Goal: Task Accomplishment & Management: Use online tool/utility

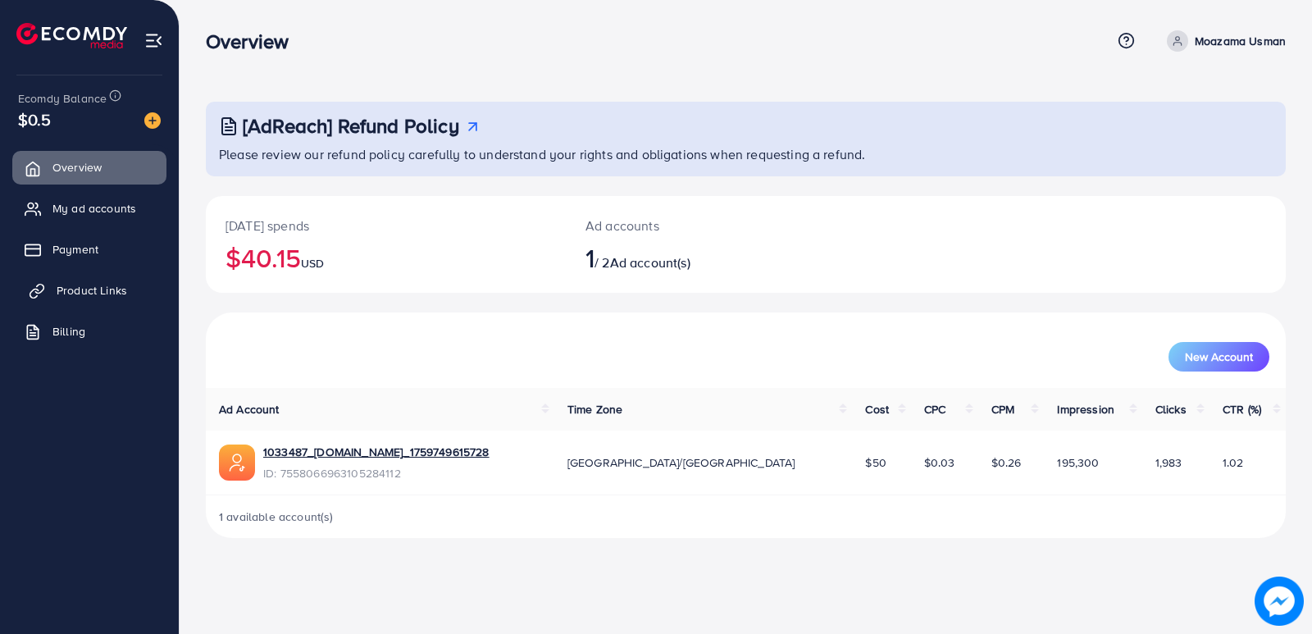
click at [61, 285] on span "Product Links" at bounding box center [92, 290] width 71 height 16
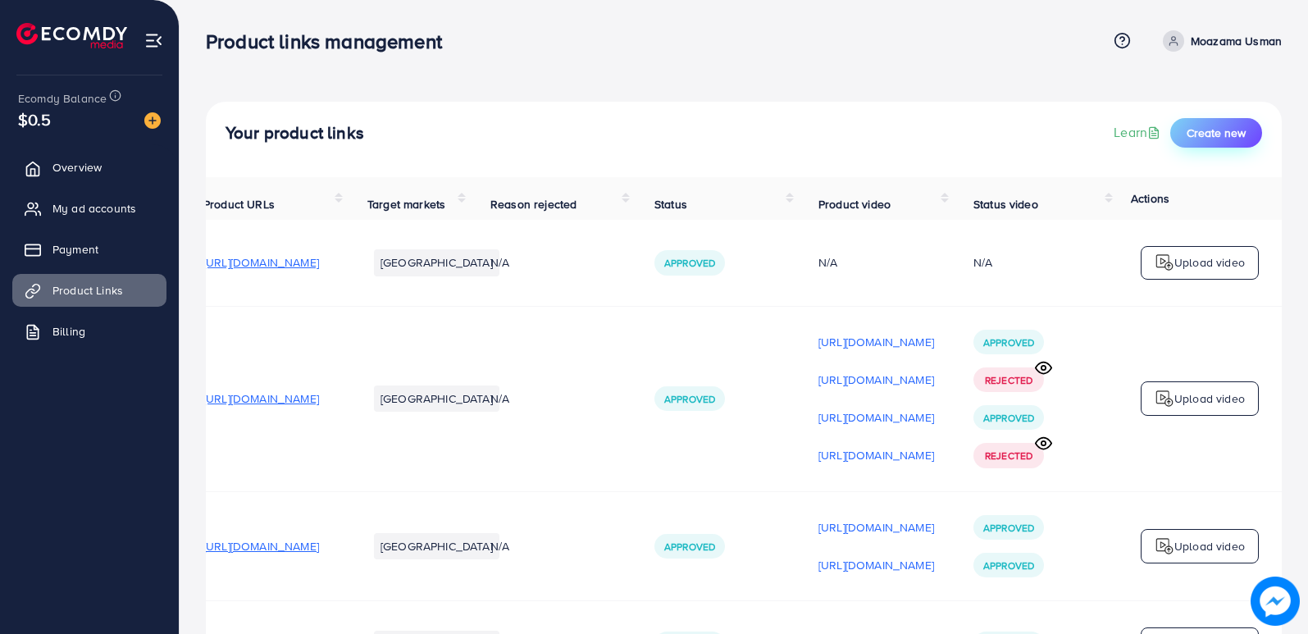
click at [1190, 125] on span "Create new" at bounding box center [1215, 133] width 59 height 16
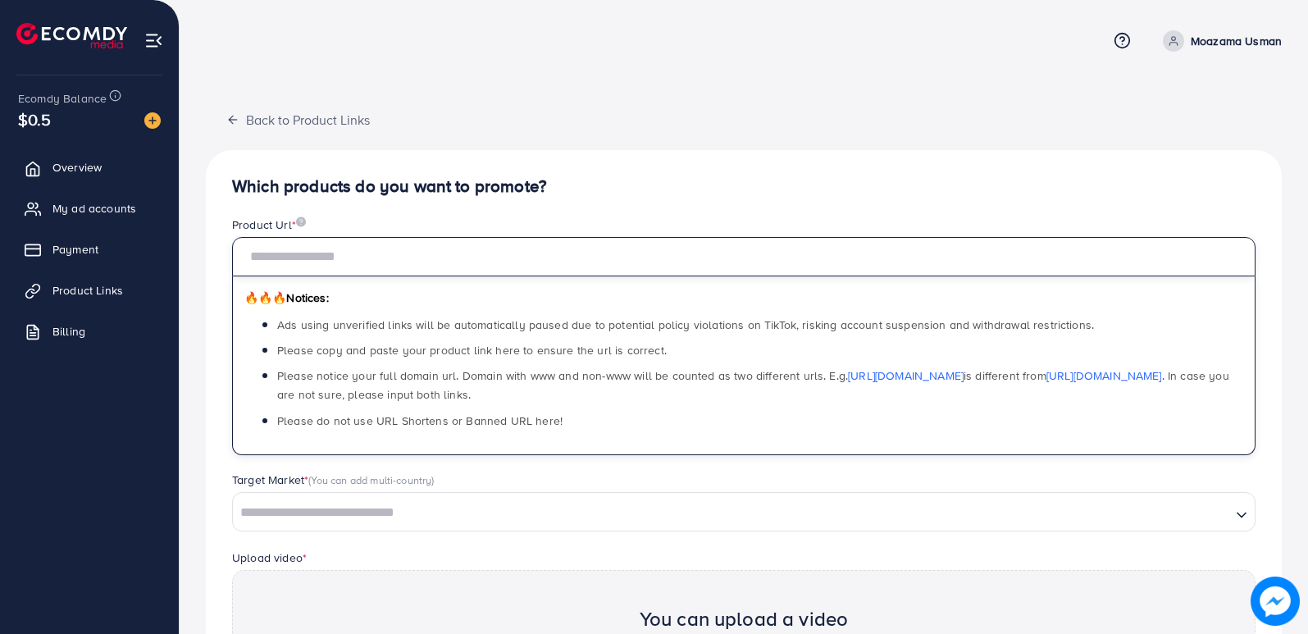
click at [317, 266] on input "text" at bounding box center [743, 256] width 1023 height 39
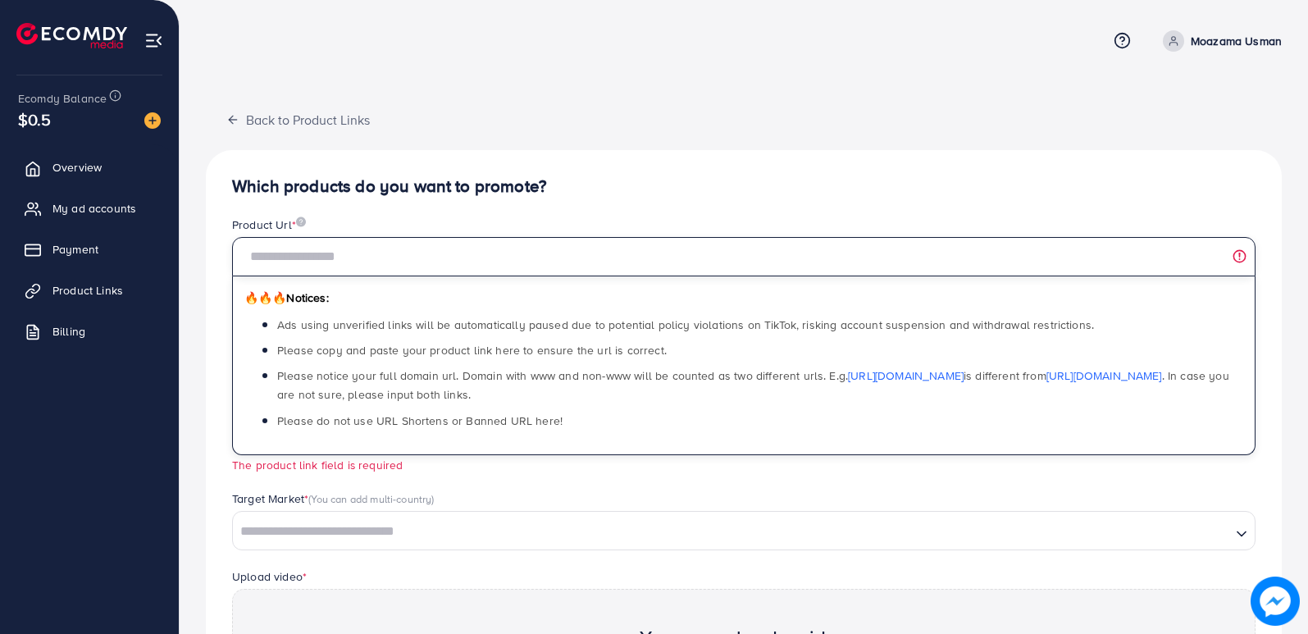
paste input "**********"
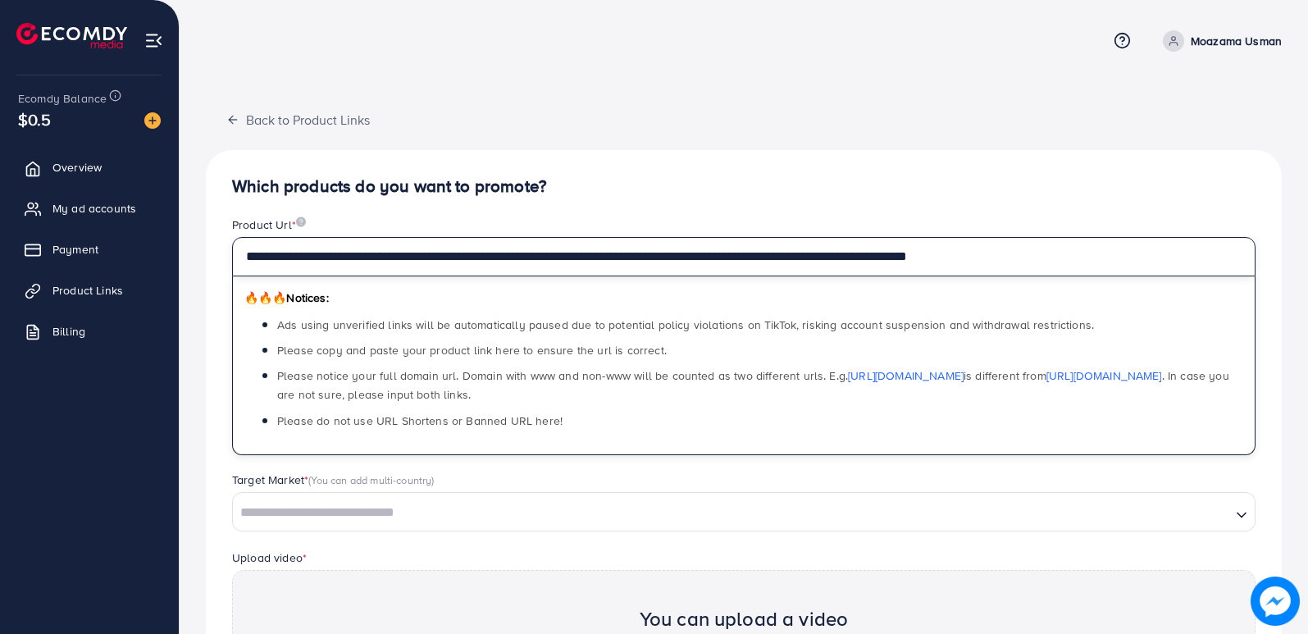
scroll to position [82, 0]
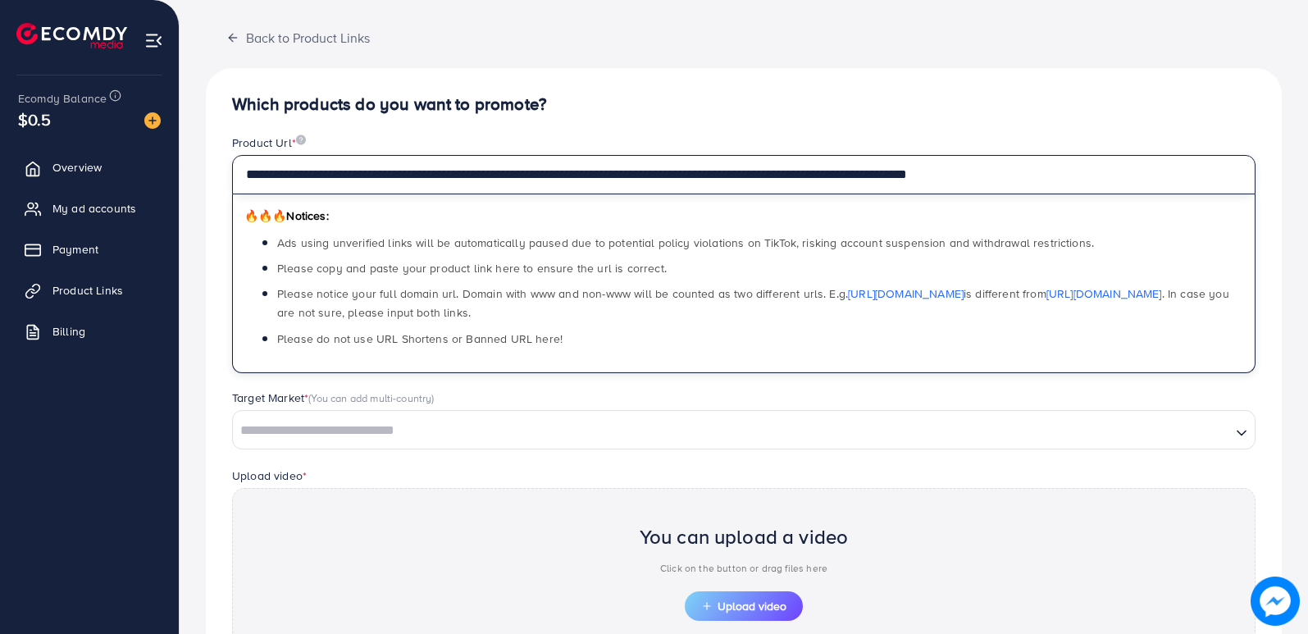
type input "**********"
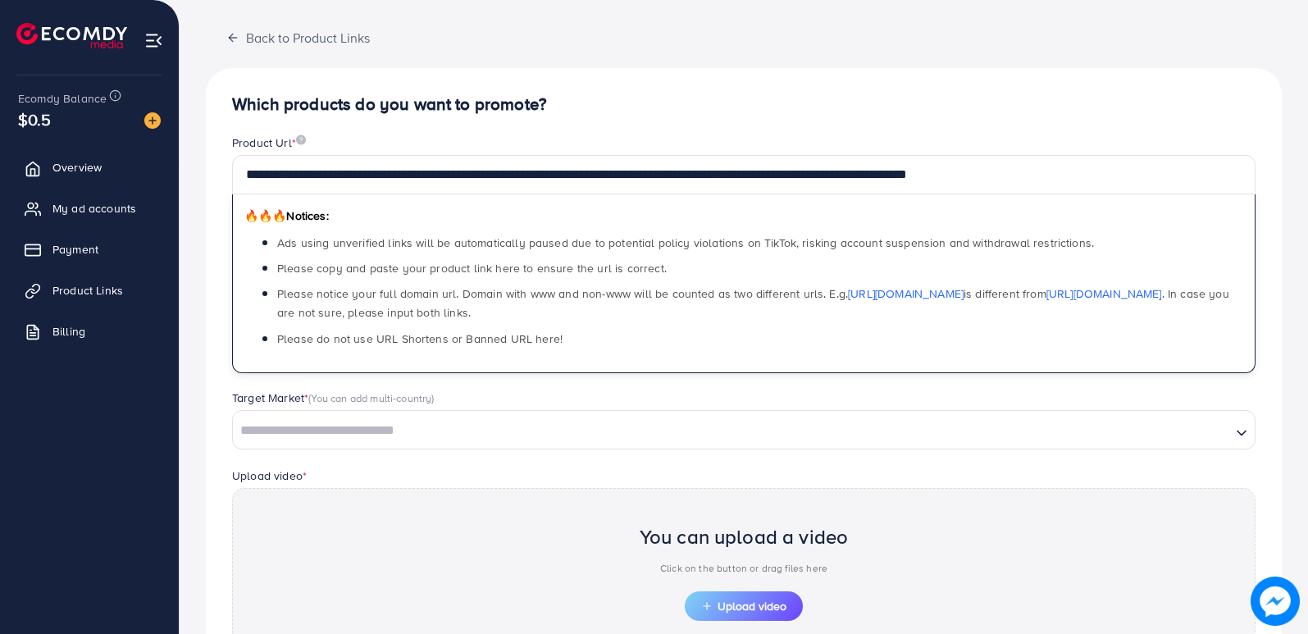
click at [347, 433] on input "Search for option" at bounding box center [731, 430] width 995 height 25
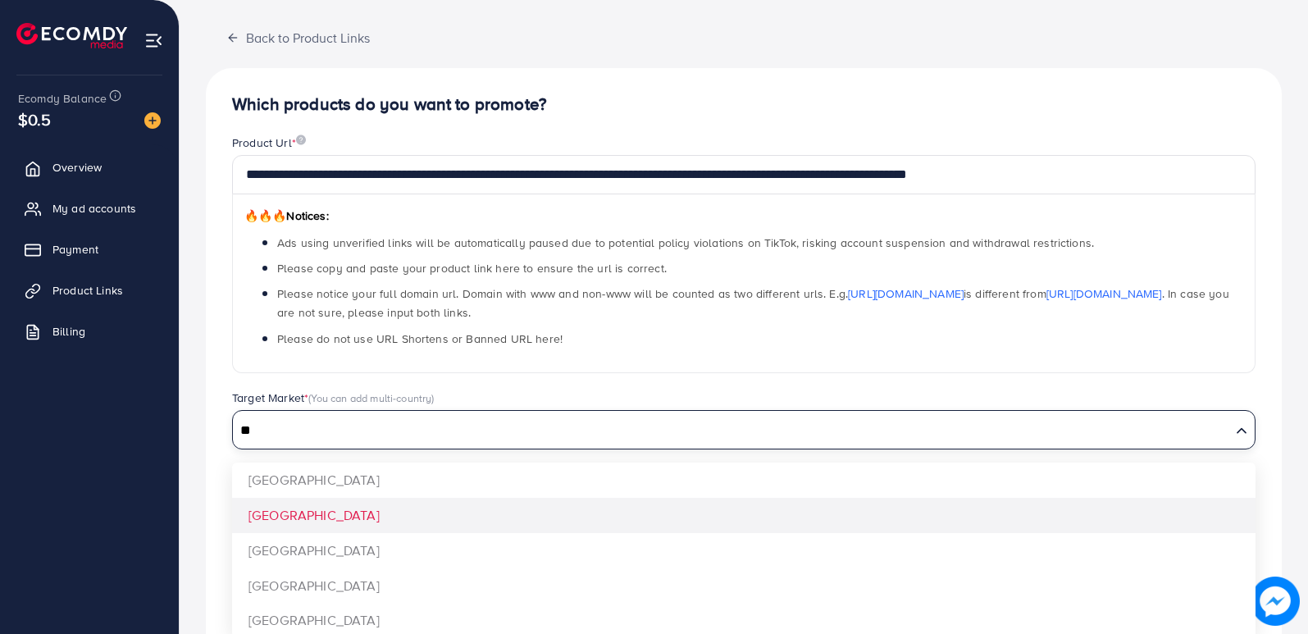
type input "**"
click at [314, 521] on div "**********" at bounding box center [744, 431] width 1076 height 727
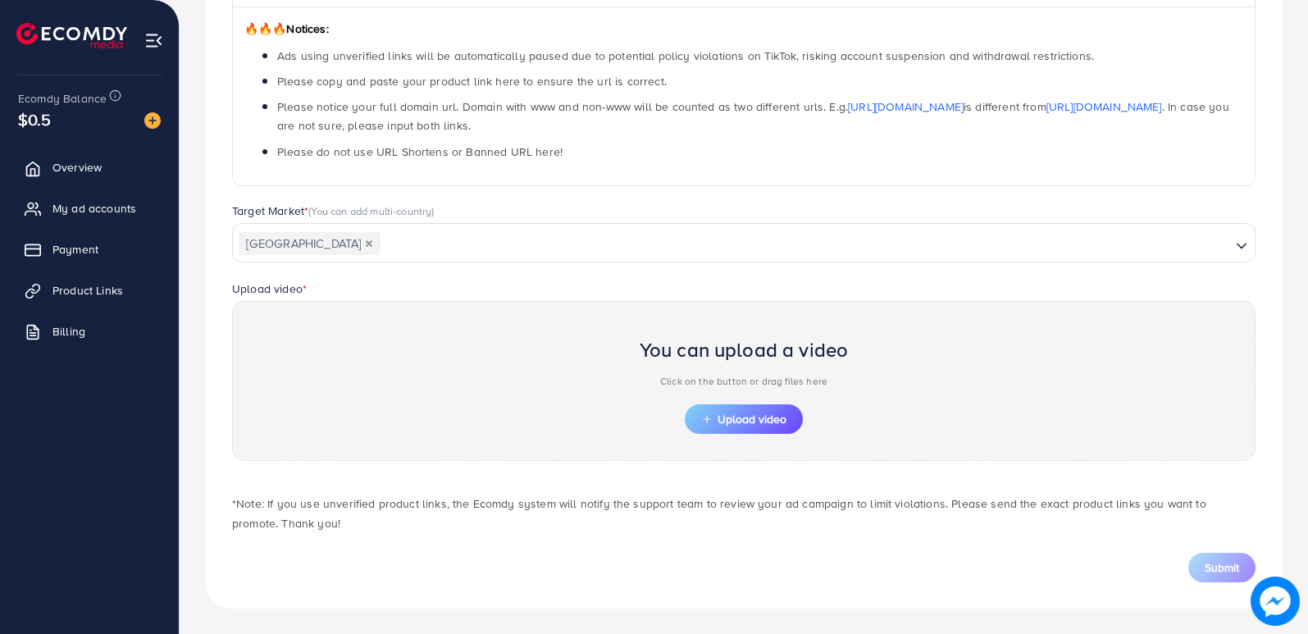
scroll to position [270, 0]
click at [764, 416] on span "Upload video" at bounding box center [743, 417] width 85 height 11
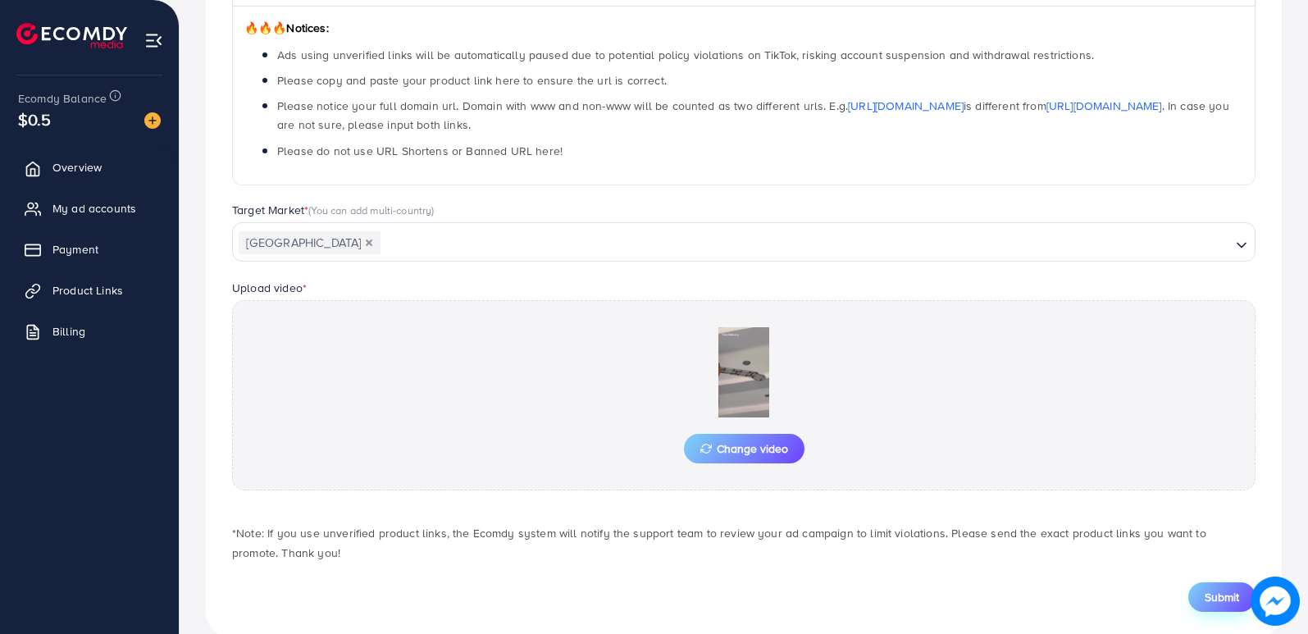
click at [1211, 594] on span "Submit" at bounding box center [1221, 597] width 34 height 16
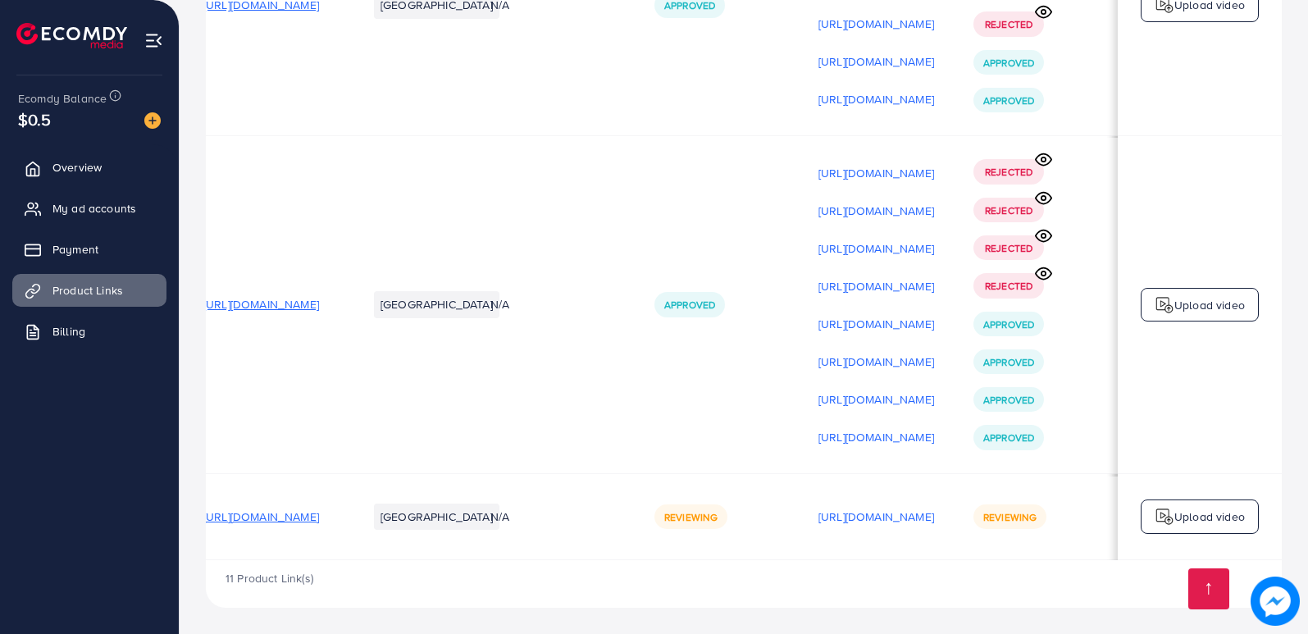
scroll to position [0, 223]
click at [1177, 509] on p "Upload video" at bounding box center [1209, 517] width 71 height 20
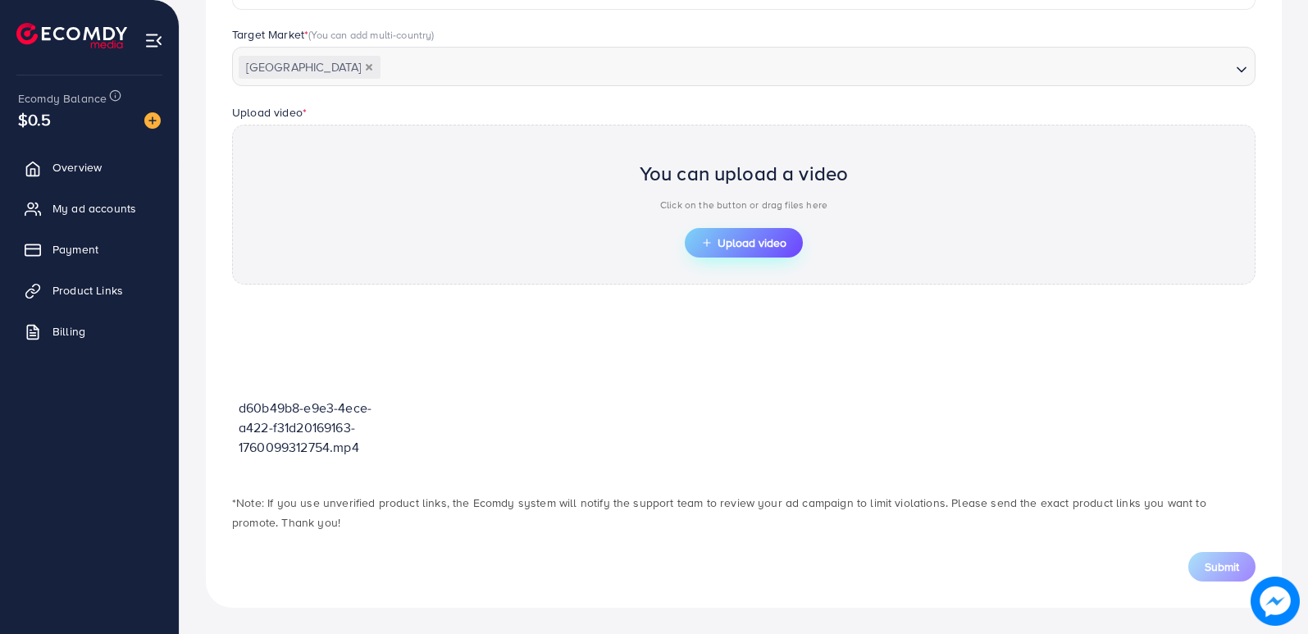
click at [732, 248] on span "Upload video" at bounding box center [743, 242] width 85 height 11
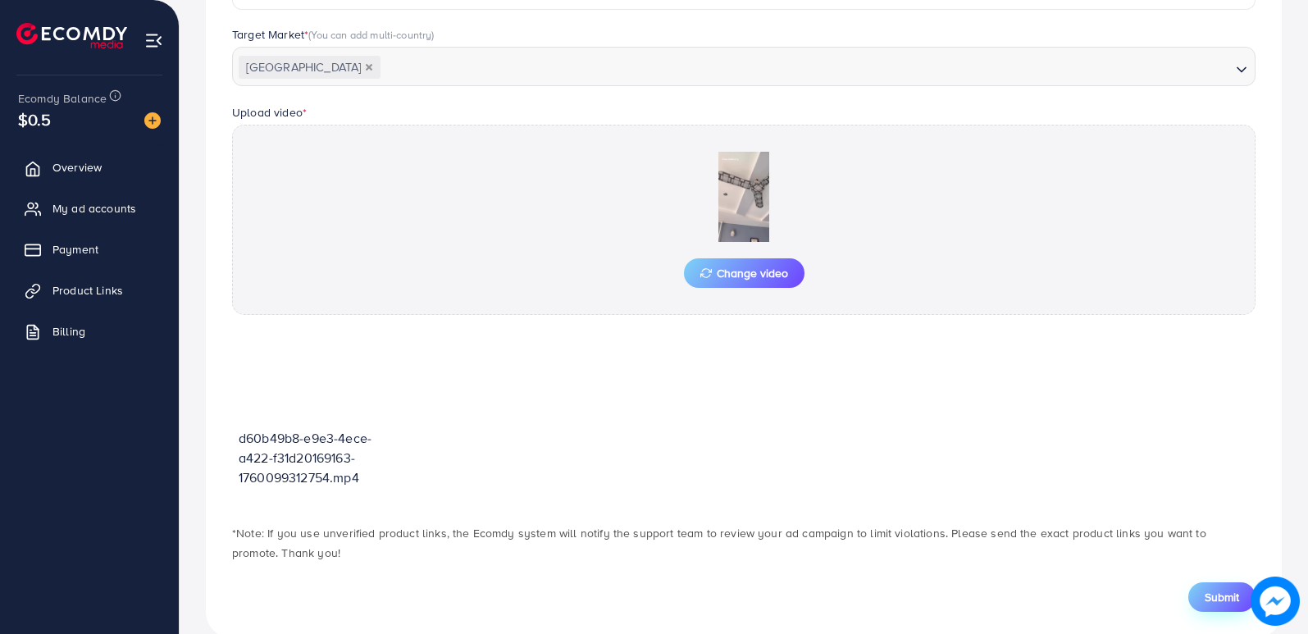
click at [1203, 594] on button "Submit" at bounding box center [1221, 597] width 67 height 30
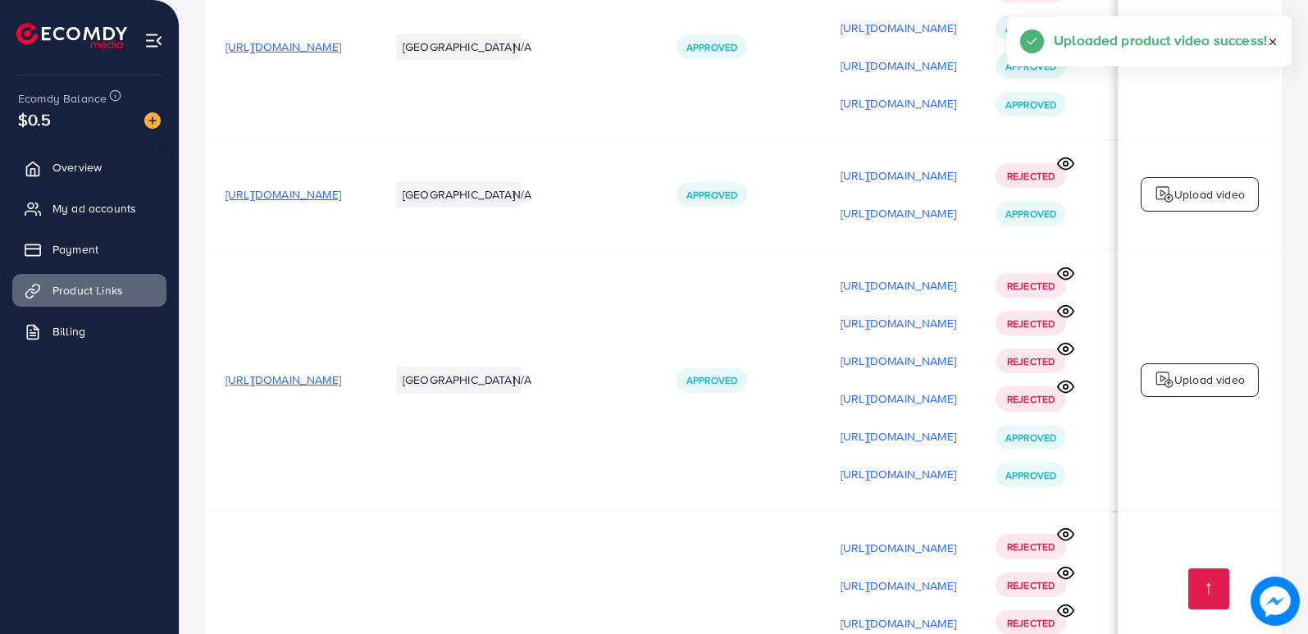
scroll to position [1473, 0]
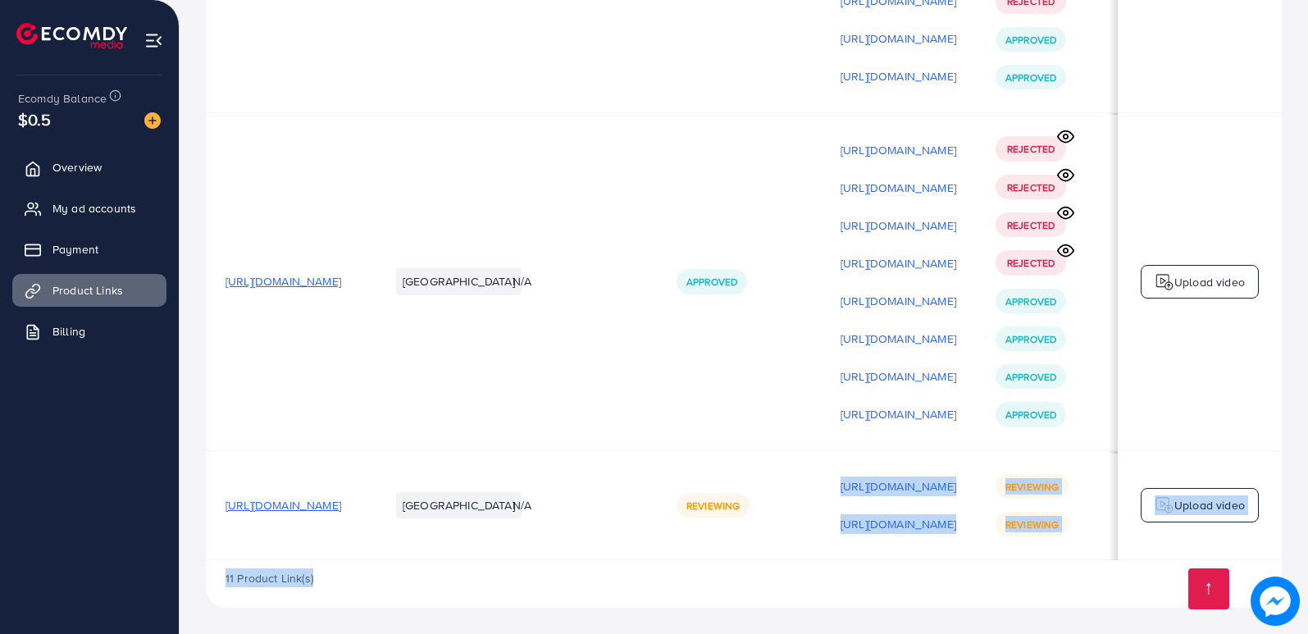
drag, startPoint x: 904, startPoint y: 555, endPoint x: 1175, endPoint y: 574, distance: 271.2
click at [863, 575] on div "11 Product Link(s)" at bounding box center [744, 584] width 1076 height 48
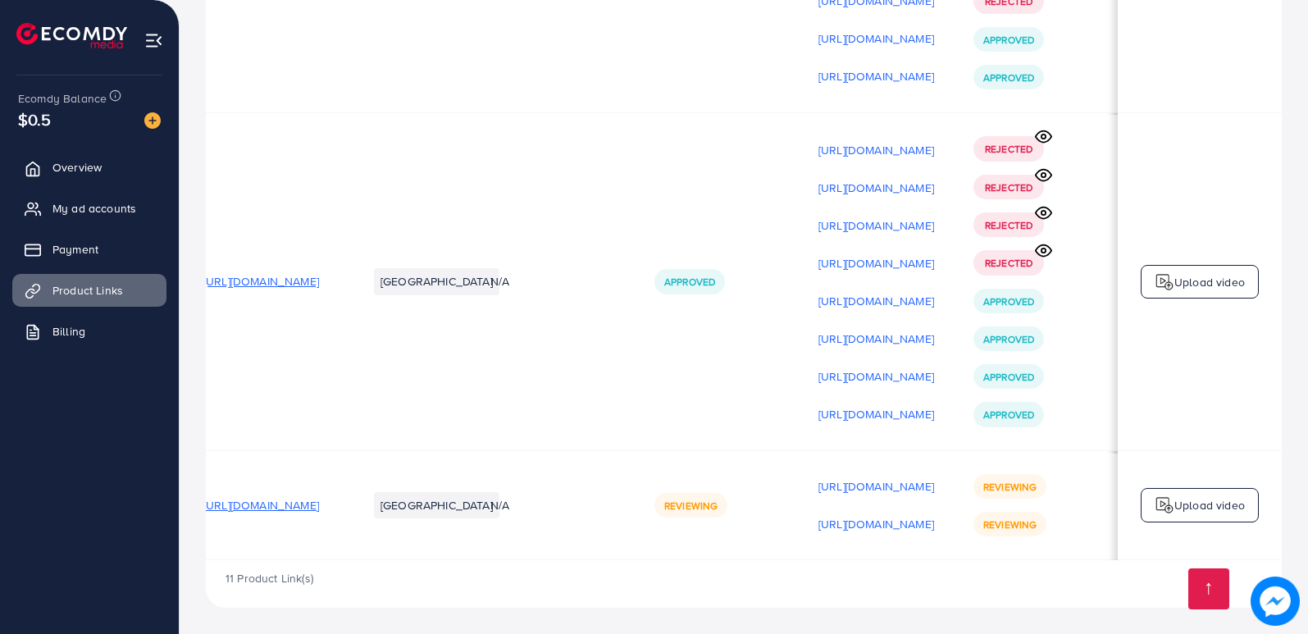
scroll to position [0, 223]
click at [818, 478] on p "[URL][DOMAIN_NAME]" at bounding box center [876, 486] width 116 height 20
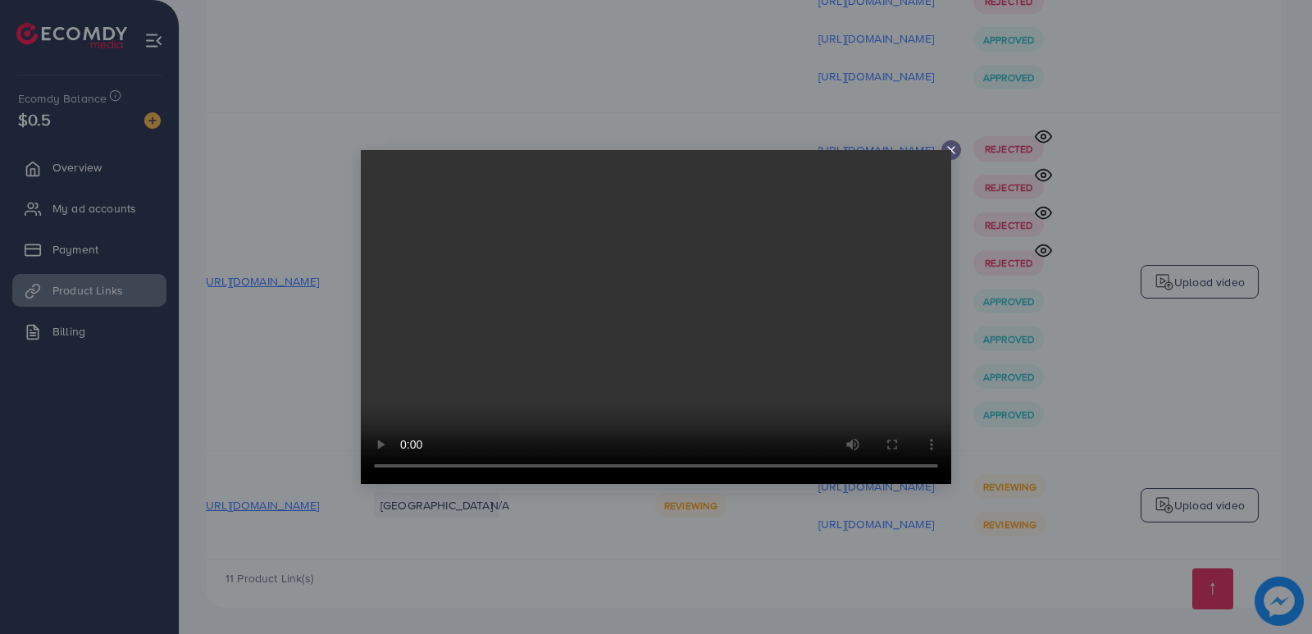
click at [810, 520] on div at bounding box center [656, 317] width 1312 height 634
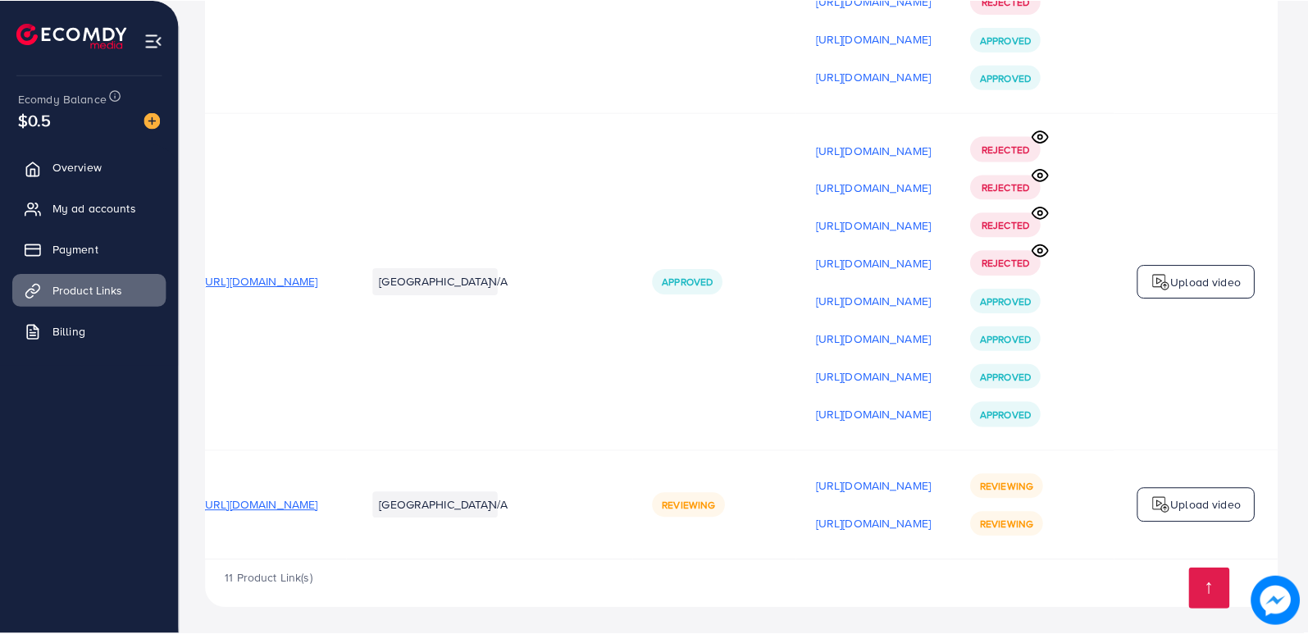
scroll to position [0, 219]
click at [818, 519] on p "[URL][DOMAIN_NAME]" at bounding box center [876, 524] width 116 height 20
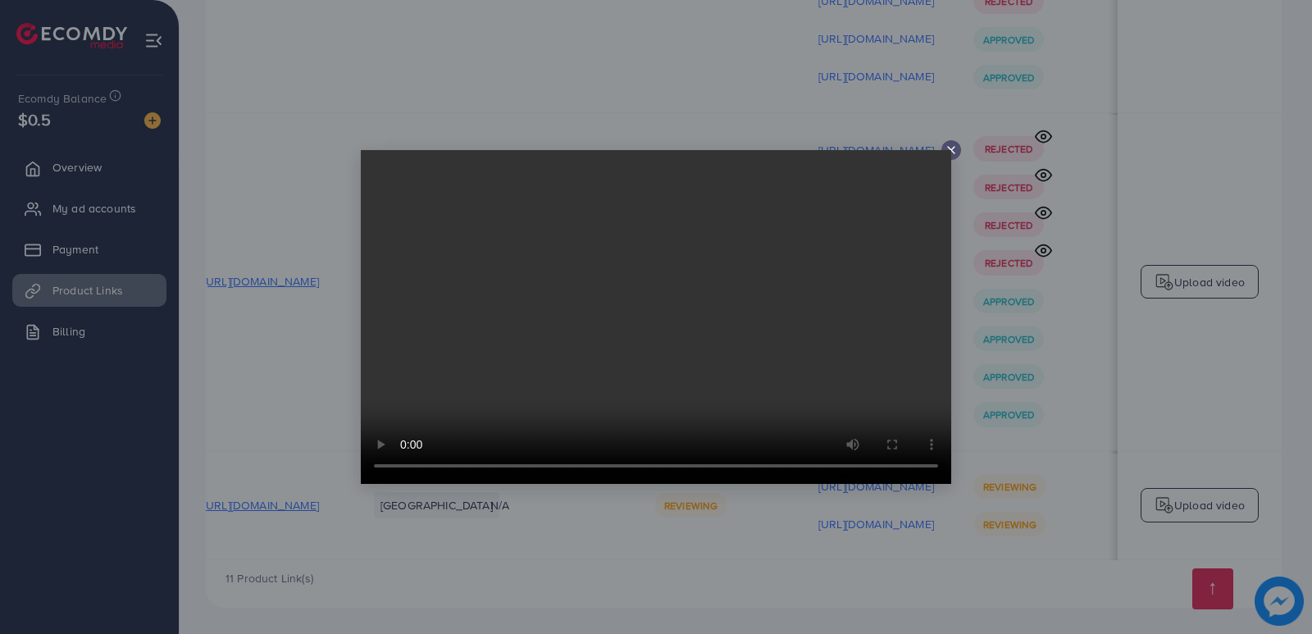
click at [947, 153] on video at bounding box center [656, 317] width 590 height 334
click at [953, 149] on icon at bounding box center [951, 149] width 13 height 13
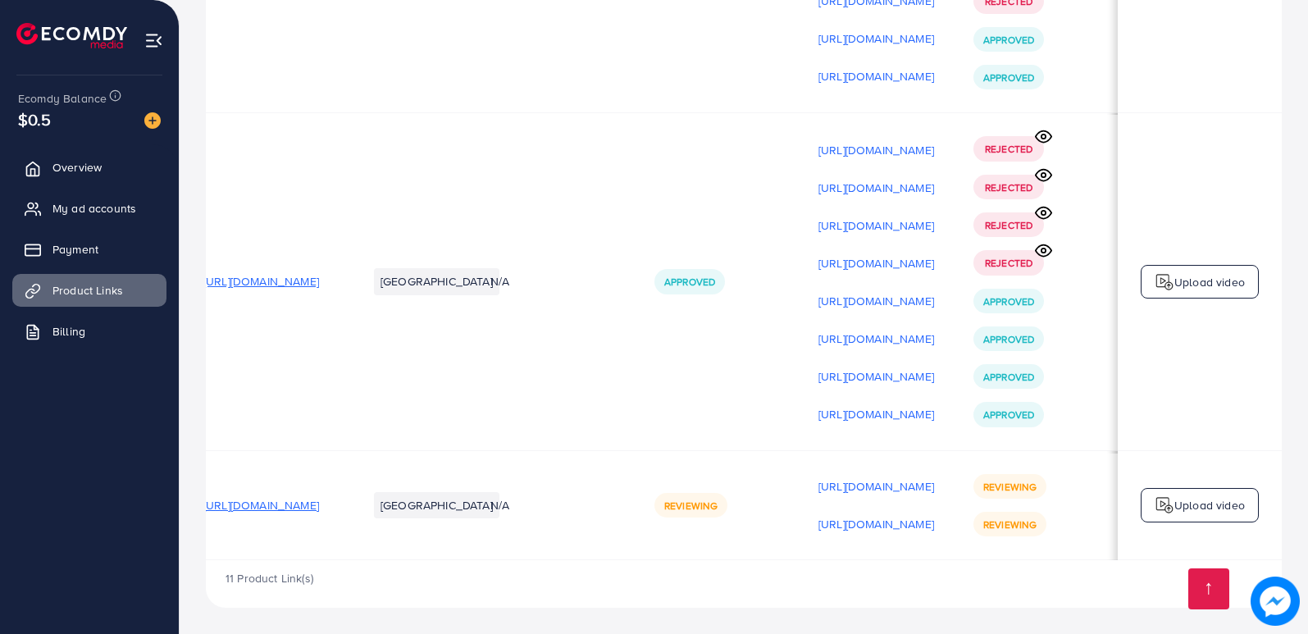
scroll to position [0, 223]
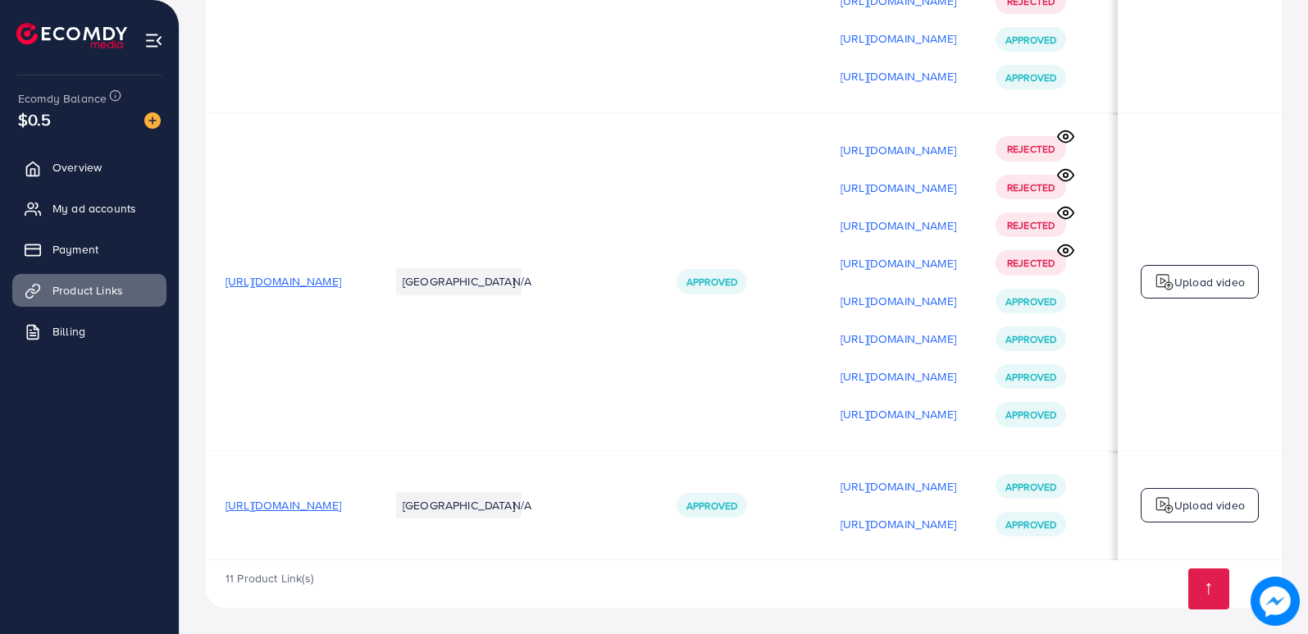
click at [341, 501] on span "[URL][DOMAIN_NAME]" at bounding box center [283, 505] width 116 height 16
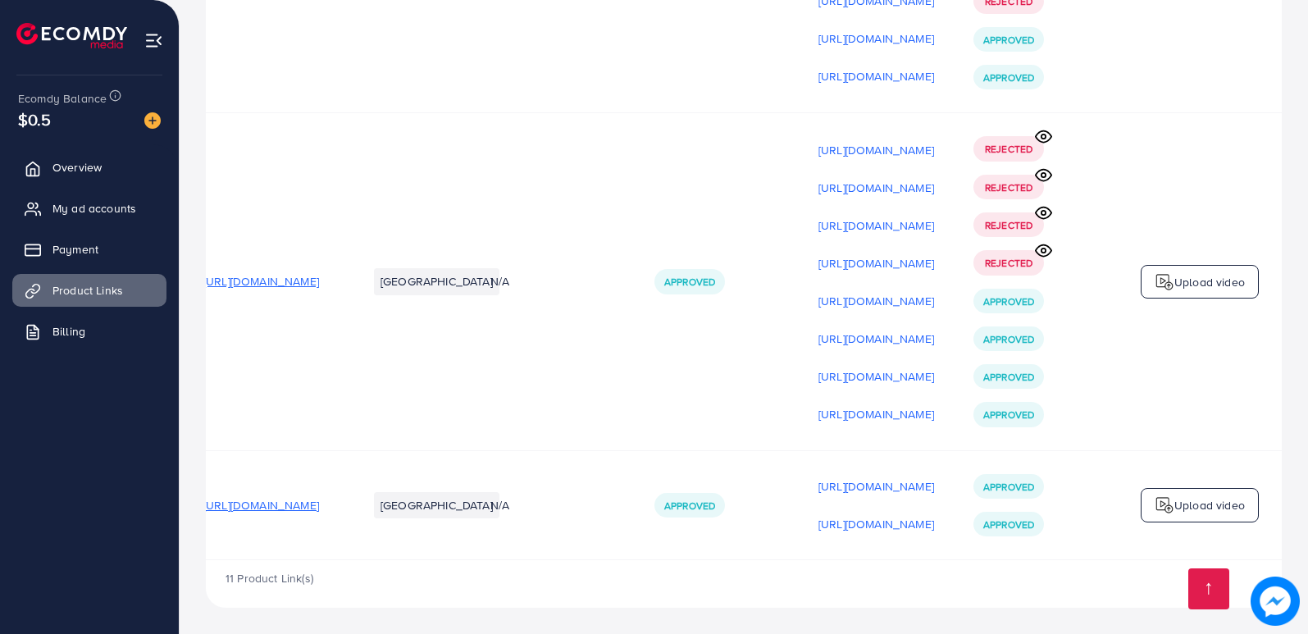
scroll to position [0, 223]
drag, startPoint x: 779, startPoint y: 296, endPoint x: 750, endPoint y: 333, distance: 46.7
drag, startPoint x: 750, startPoint y: 333, endPoint x: 618, endPoint y: 612, distance: 309.2
